Goal: Task Accomplishment & Management: Manage account settings

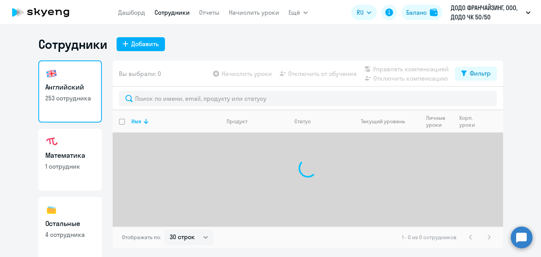
select select "30"
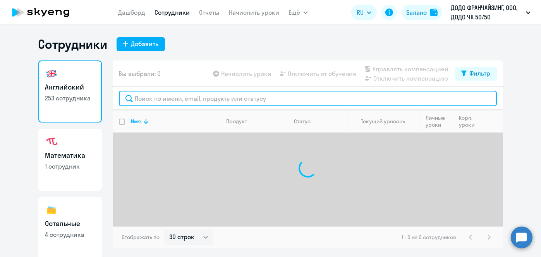
click at [230, 102] on input "text" at bounding box center [308, 98] width 378 height 15
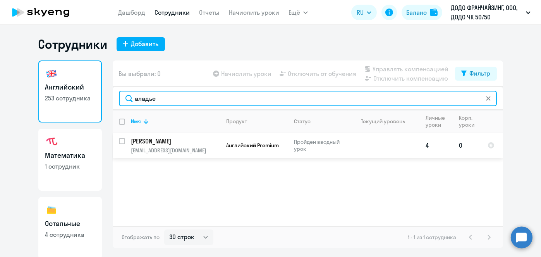
type input "аладье"
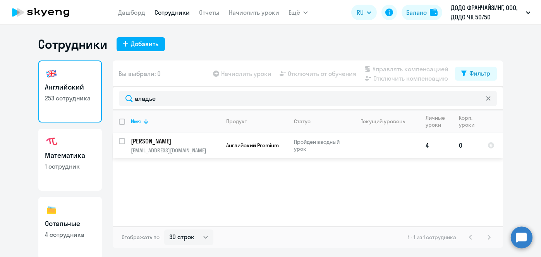
click at [124, 142] on input "select row 39250218" at bounding box center [126, 145] width 15 height 15
checkbox input "true"
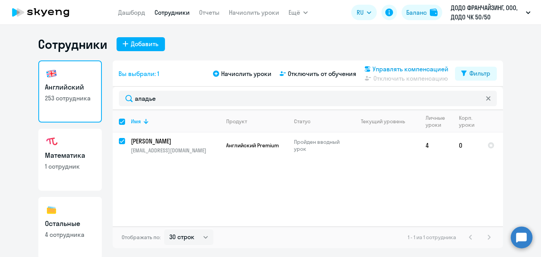
click at [381, 69] on span "Управлять компенсацией" at bounding box center [411, 68] width 76 height 9
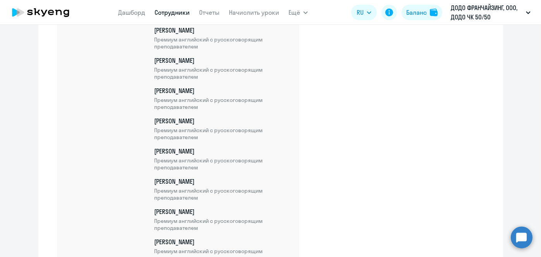
scroll to position [6778, 0]
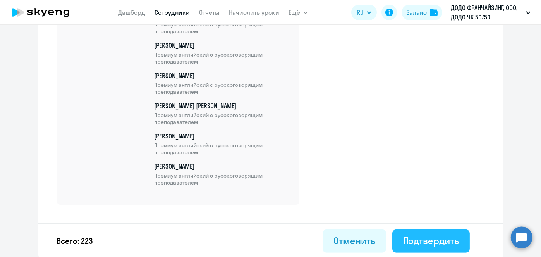
click at [434, 235] on div "Подтвердить" at bounding box center [431, 240] width 56 height 12
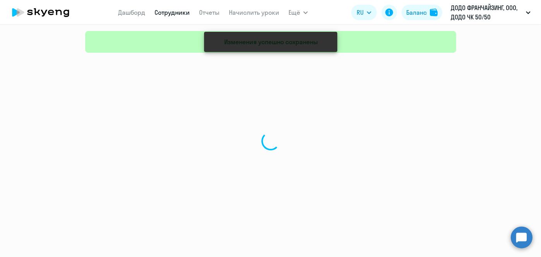
select select "30"
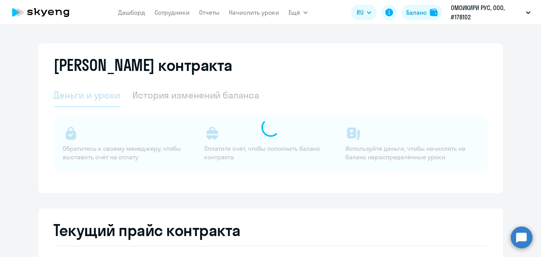
select select "english_adult_not_native_speaker"
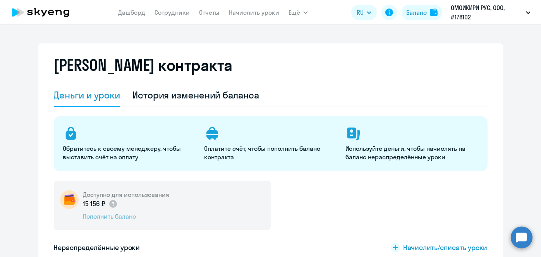
click at [126, 217] on div "Пополнить баланс" at bounding box center [126, 216] width 86 height 9
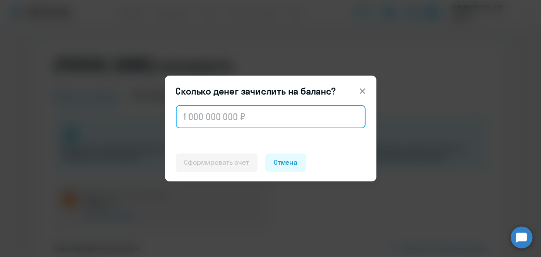
click at [253, 124] on input "text" at bounding box center [271, 116] width 190 height 23
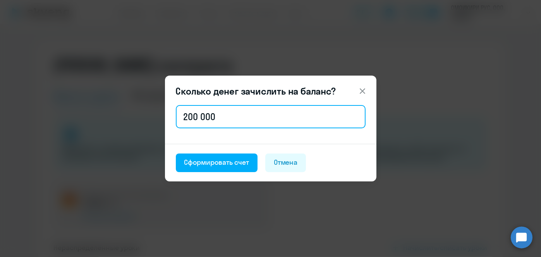
type input "200 000"
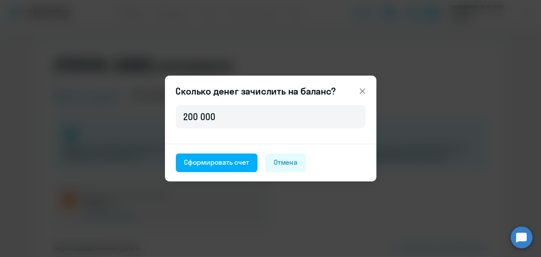
click at [362, 90] on icon at bounding box center [362, 90] width 9 height 9
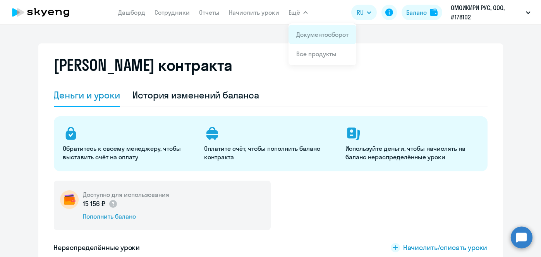
click at [308, 31] on link "Документооборот" at bounding box center [322, 35] width 52 height 8
